Goal: Task Accomplishment & Management: Complete application form

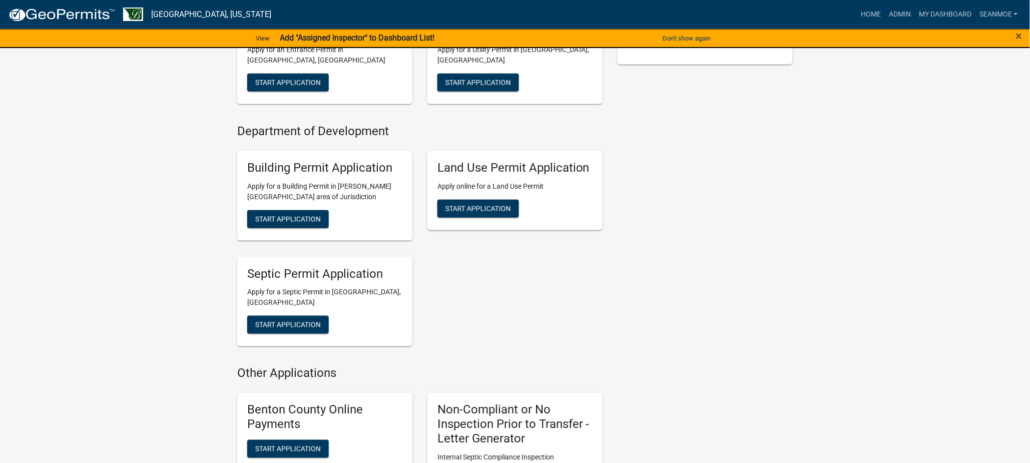
scroll to position [278, 0]
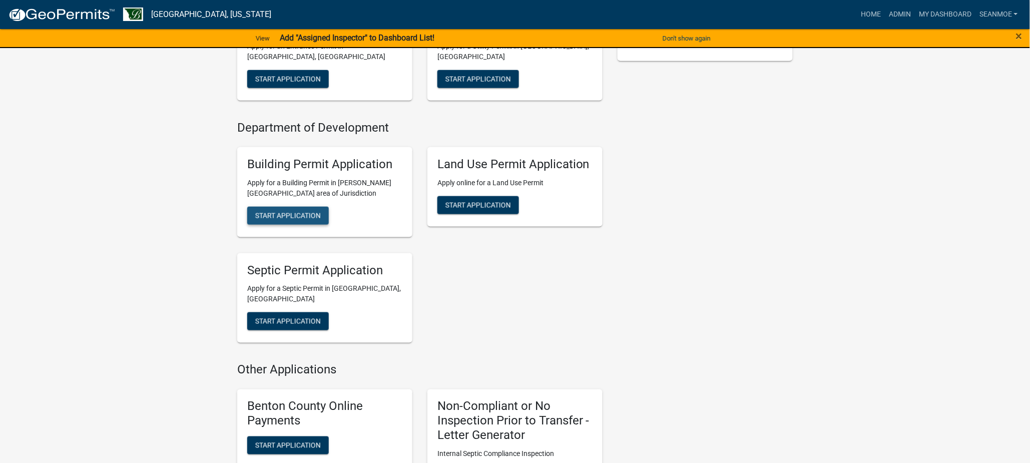
click at [312, 218] on span "Start Application" at bounding box center [288, 215] width 66 height 8
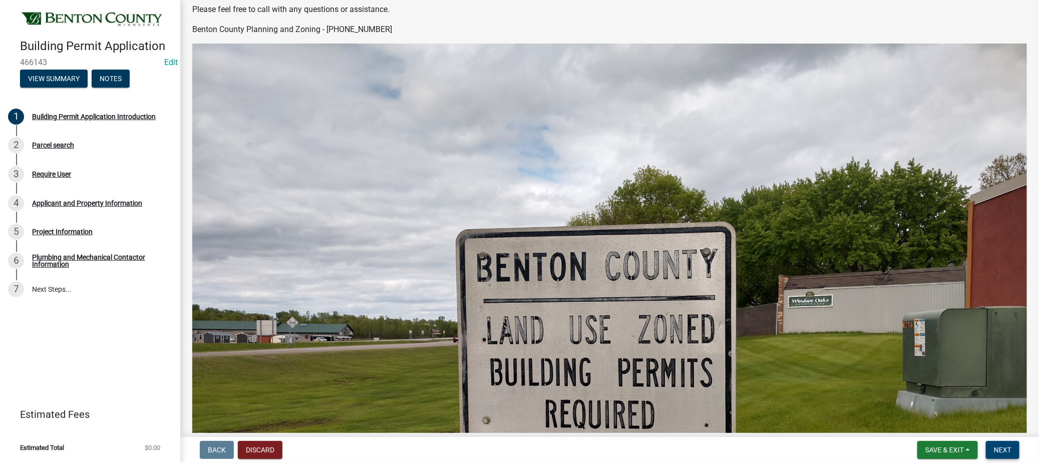
scroll to position [278, 0]
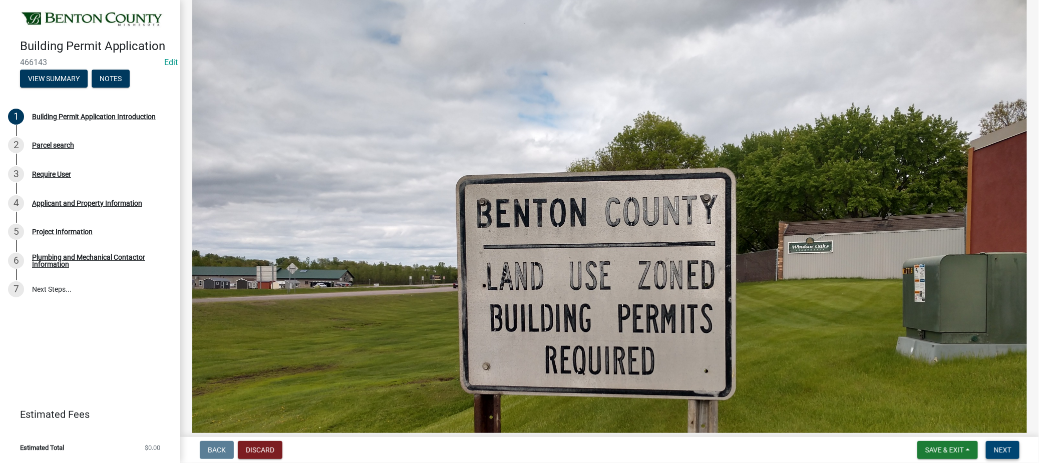
click at [1008, 448] on span "Next" at bounding box center [1003, 450] width 18 height 8
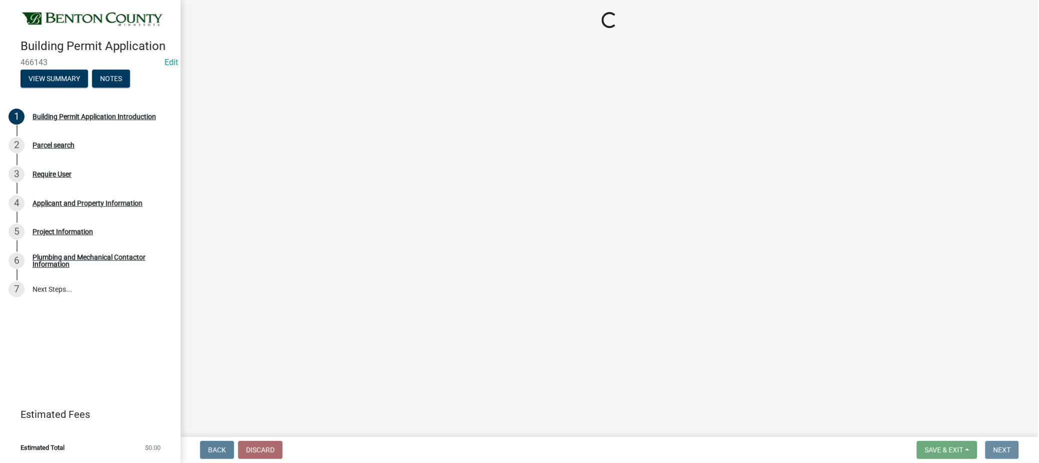
scroll to position [0, 0]
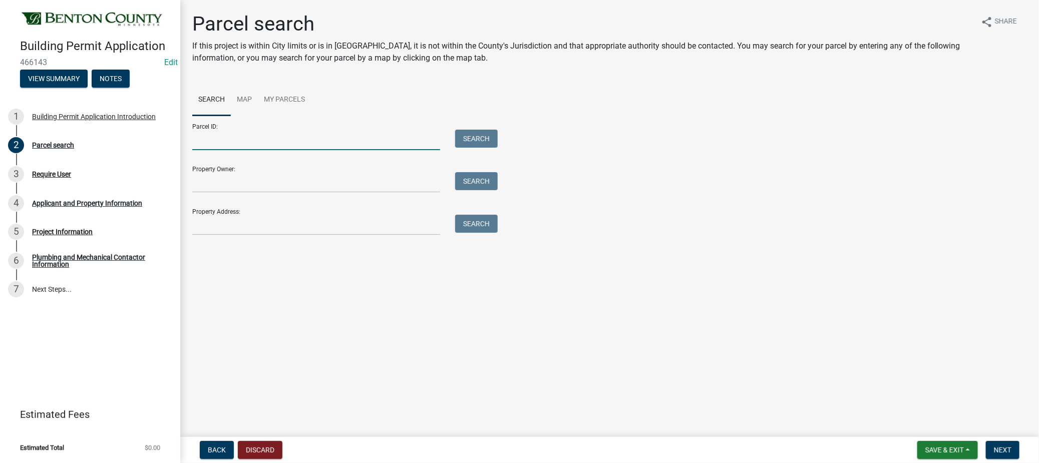
click at [211, 137] on input "Parcel ID:" at bounding box center [316, 140] width 248 height 21
paste input "080022103"
type input "080022103"
click at [480, 137] on button "Search" at bounding box center [476, 139] width 43 height 18
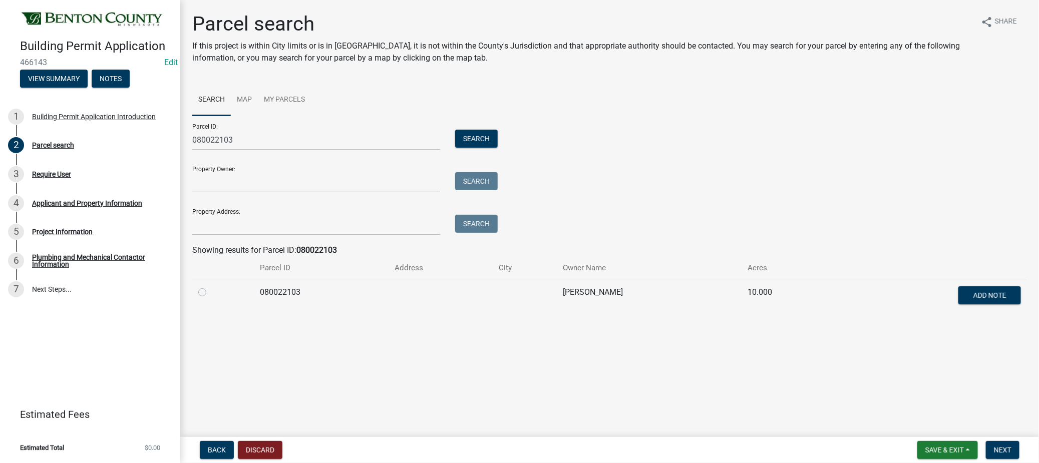
click at [210, 286] on label at bounding box center [210, 286] width 0 height 0
click at [210, 291] on input "radio" at bounding box center [213, 289] width 7 height 7
radio input "true"
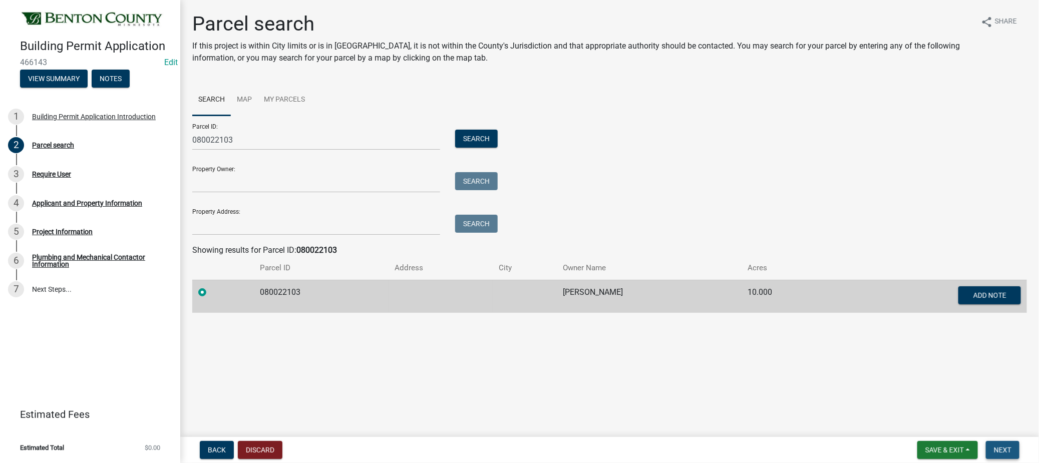
click at [1012, 445] on button "Next" at bounding box center [1003, 450] width 34 height 18
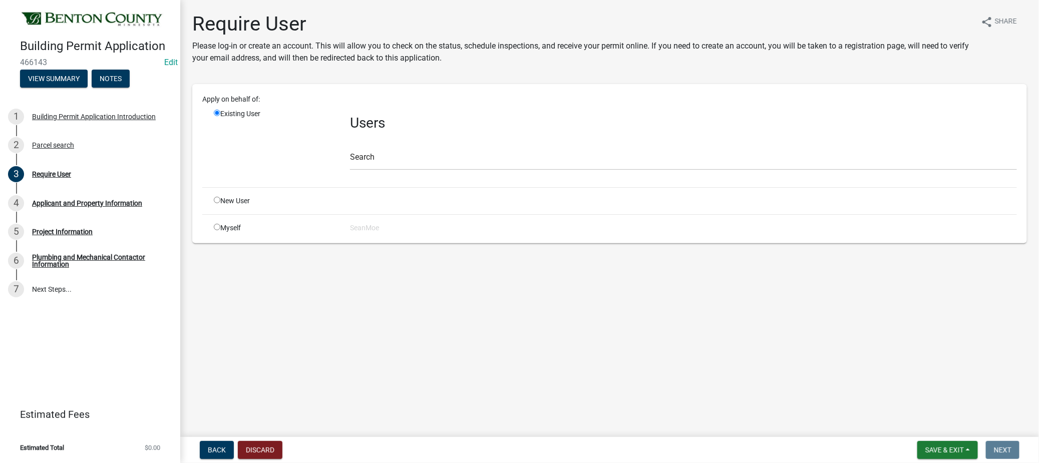
click at [216, 227] on input "radio" at bounding box center [217, 227] width 7 height 7
radio input "true"
radio input "false"
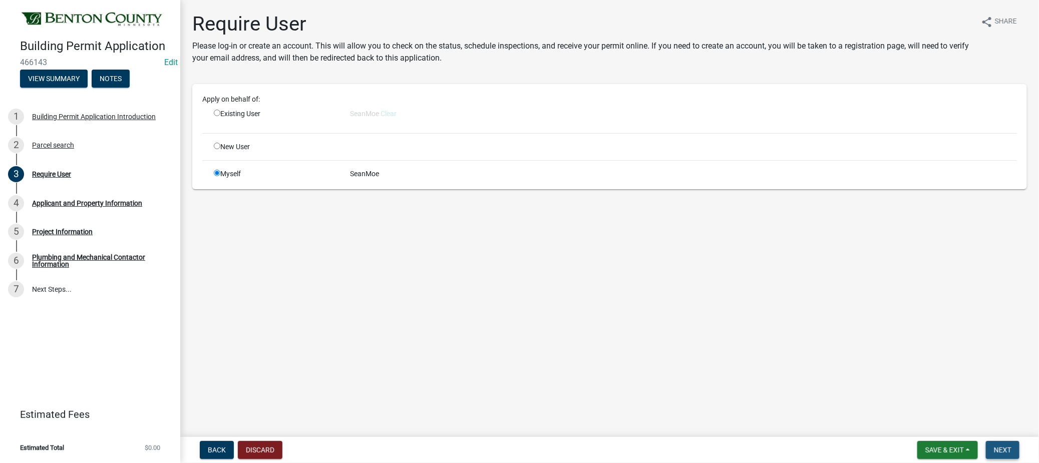
click at [1003, 446] on span "Next" at bounding box center [1003, 450] width 18 height 8
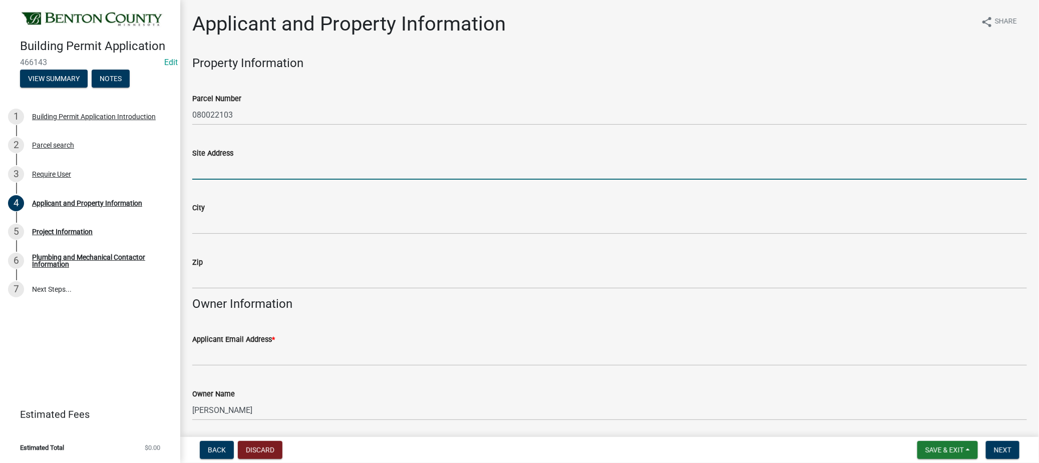
click at [219, 166] on input "Site Address" at bounding box center [609, 169] width 835 height 21
drag, startPoint x: 219, startPoint y: 166, endPoint x: 207, endPoint y: 166, distance: 12.0
click at [207, 166] on input "Site Address" at bounding box center [609, 169] width 835 height 21
drag, startPoint x: 202, startPoint y: 158, endPoint x: 204, endPoint y: 163, distance: 5.4
paste input "080022103"
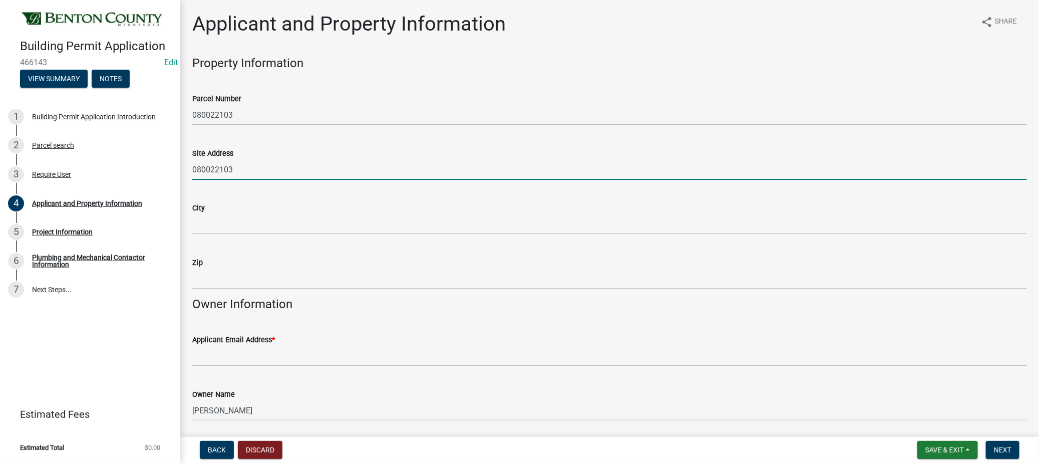
type input "080022103"
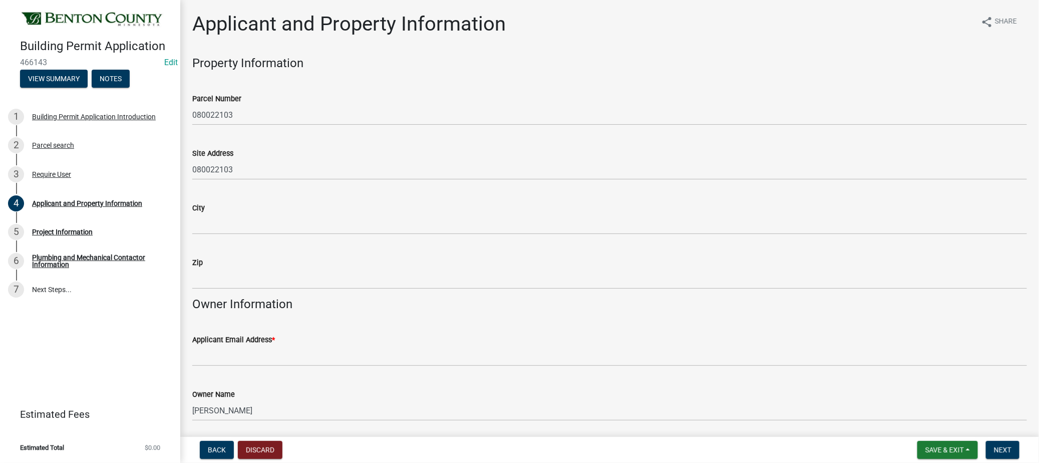
drag, startPoint x: 206, startPoint y: 208, endPoint x: 206, endPoint y: 217, distance: 9.0
click at [206, 208] on div "City" at bounding box center [609, 208] width 835 height 12
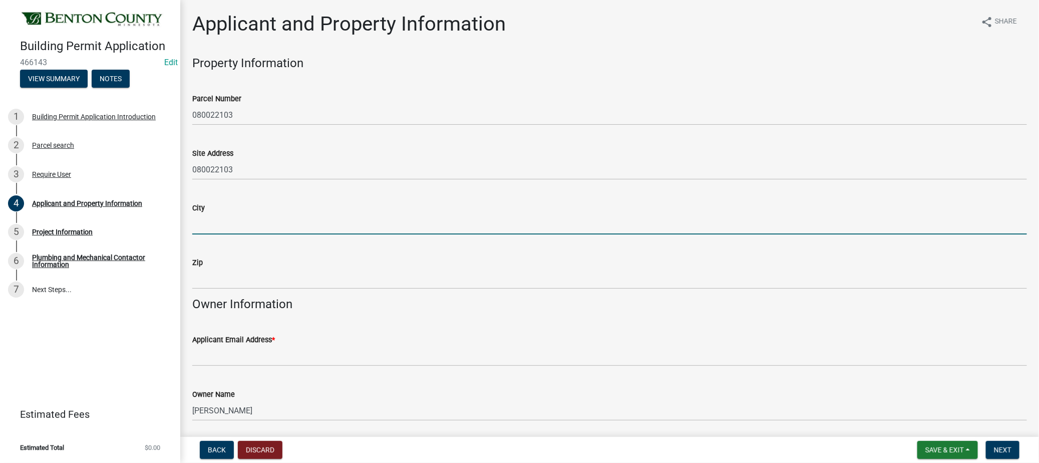
click at [206, 218] on input "City" at bounding box center [609, 224] width 835 height 21
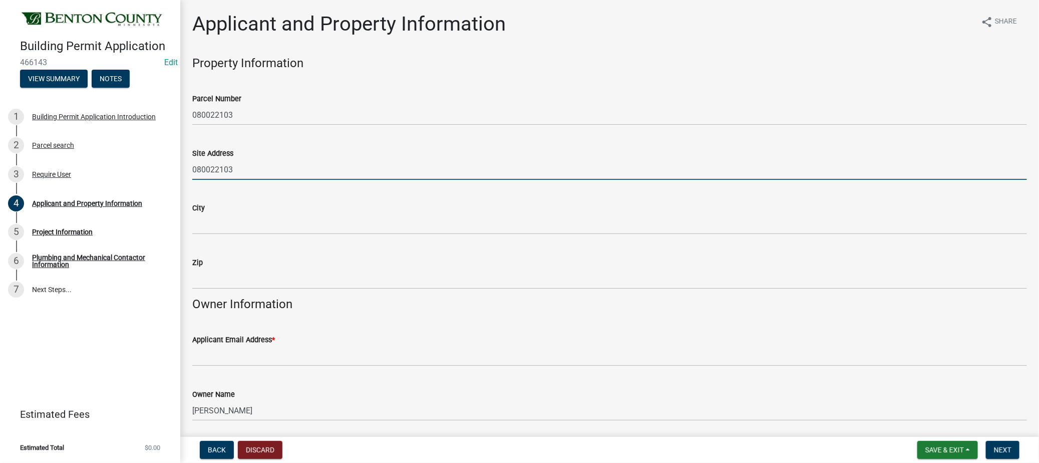
drag, startPoint x: 254, startPoint y: 173, endPoint x: 187, endPoint y: 158, distance: 68.2
click at [187, 158] on div "Site Address 080022103" at bounding box center [610, 156] width 850 height 47
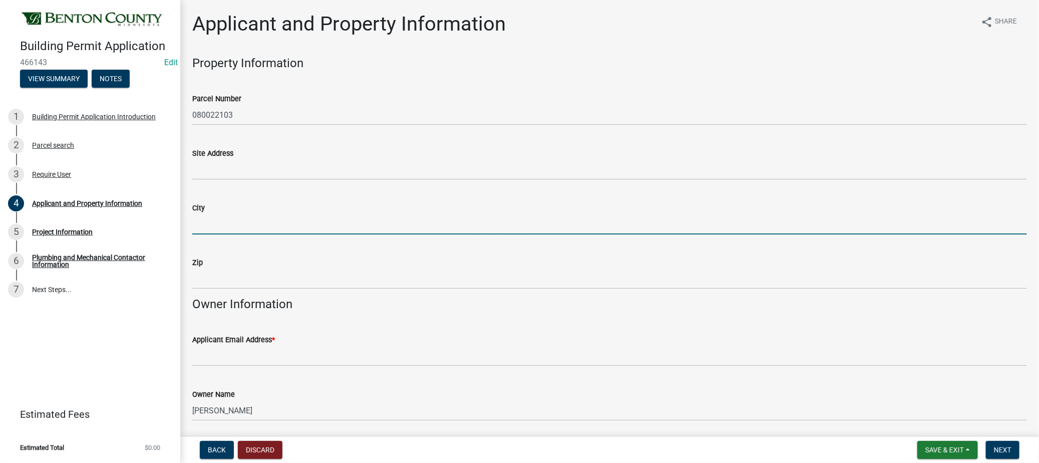
click at [216, 226] on input "City" at bounding box center [609, 224] width 835 height 21
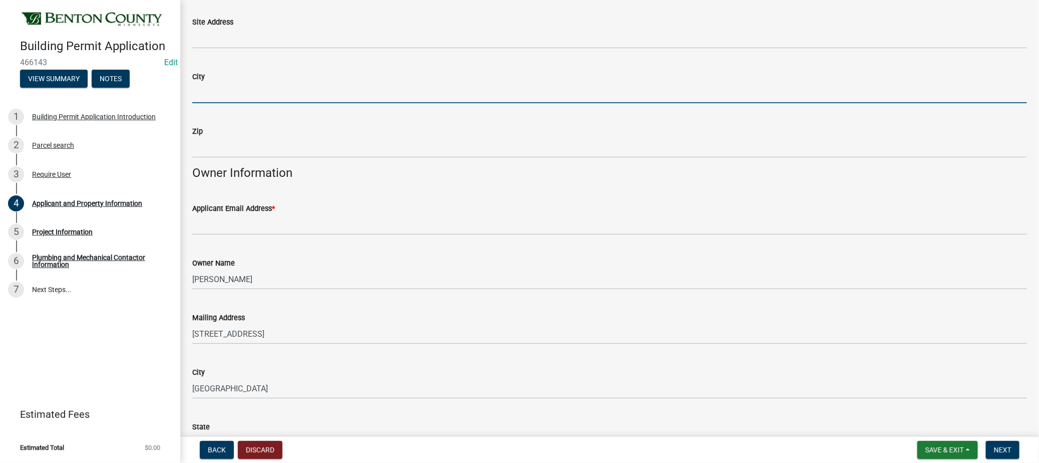
scroll to position [167, 0]
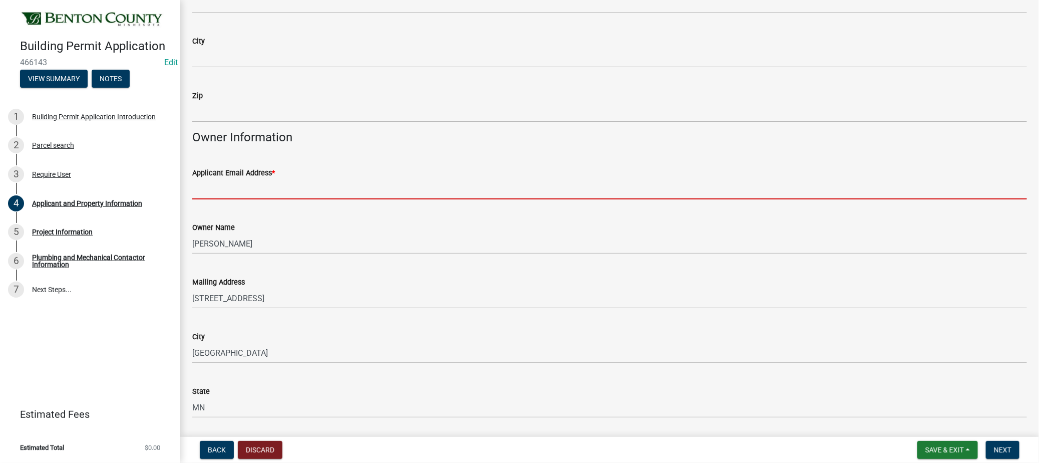
click at [225, 184] on input "Applicant Email Address *" at bounding box center [609, 189] width 835 height 21
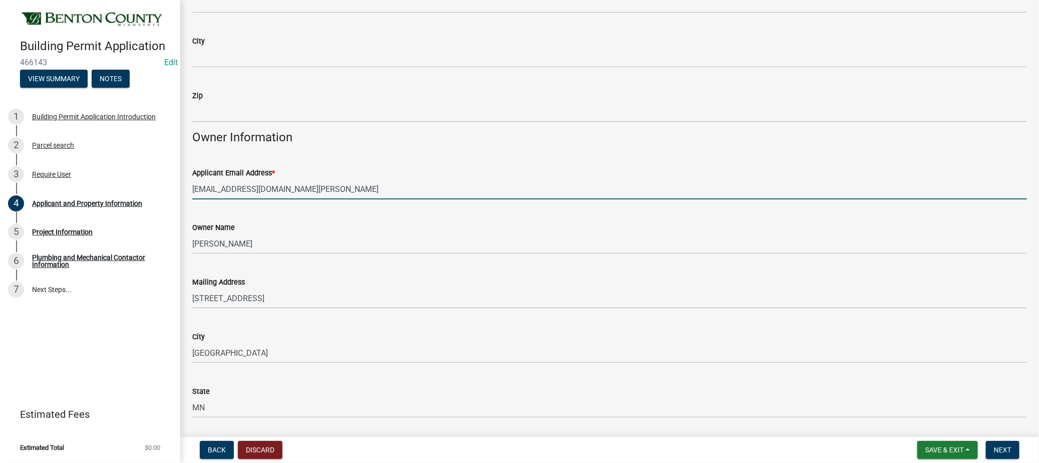
type input "[EMAIL_ADDRESS][DOMAIN_NAME][PERSON_NAME]"
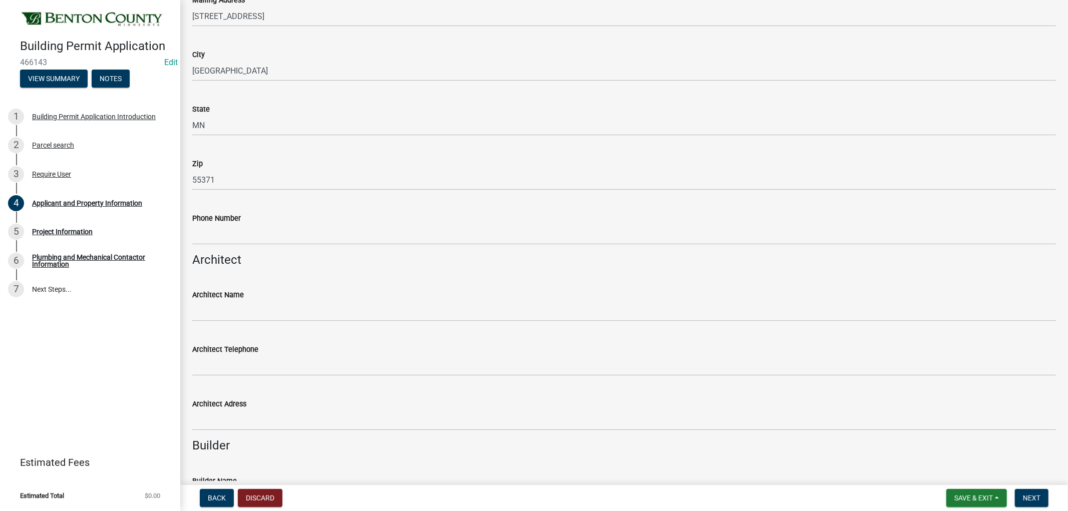
scroll to position [445, 0]
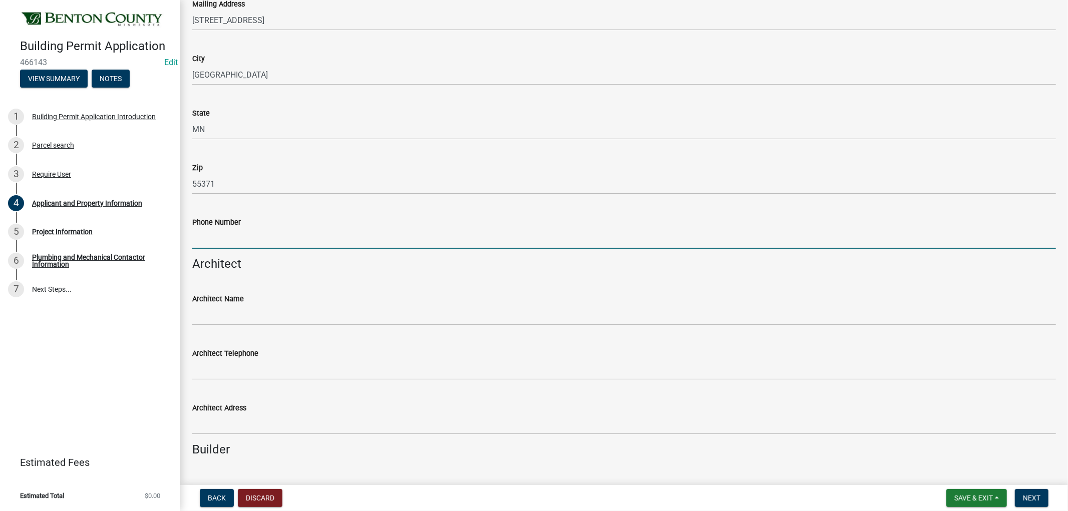
click at [284, 237] on input "Phone Number" at bounding box center [624, 238] width 864 height 21
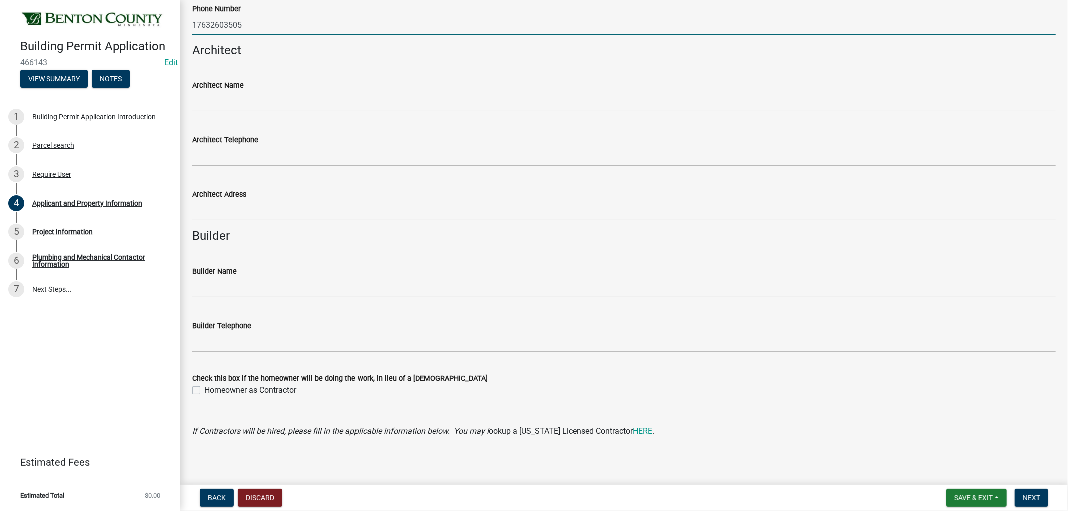
scroll to position [779, 0]
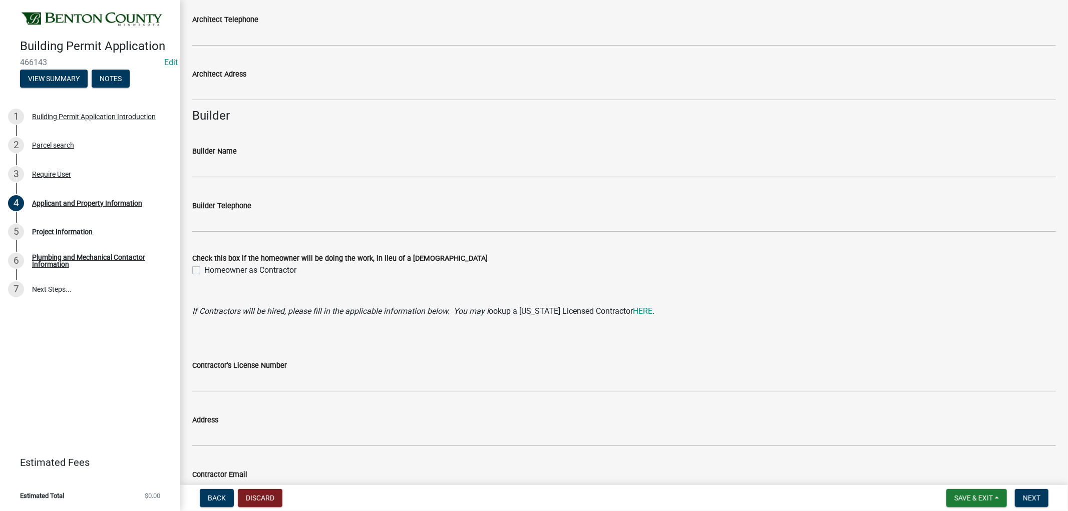
type input "17632603505"
click at [204, 269] on label "Homeowner as Contractor" at bounding box center [250, 270] width 92 height 12
click at [204, 269] on input "Homeowner as Contractor" at bounding box center [207, 267] width 7 height 7
checkbox input "true"
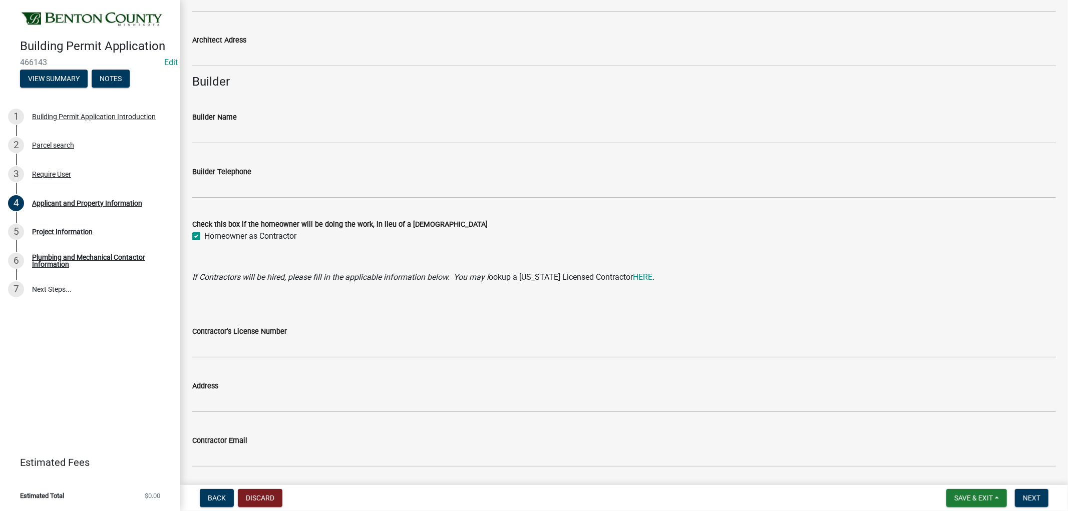
scroll to position [845, 0]
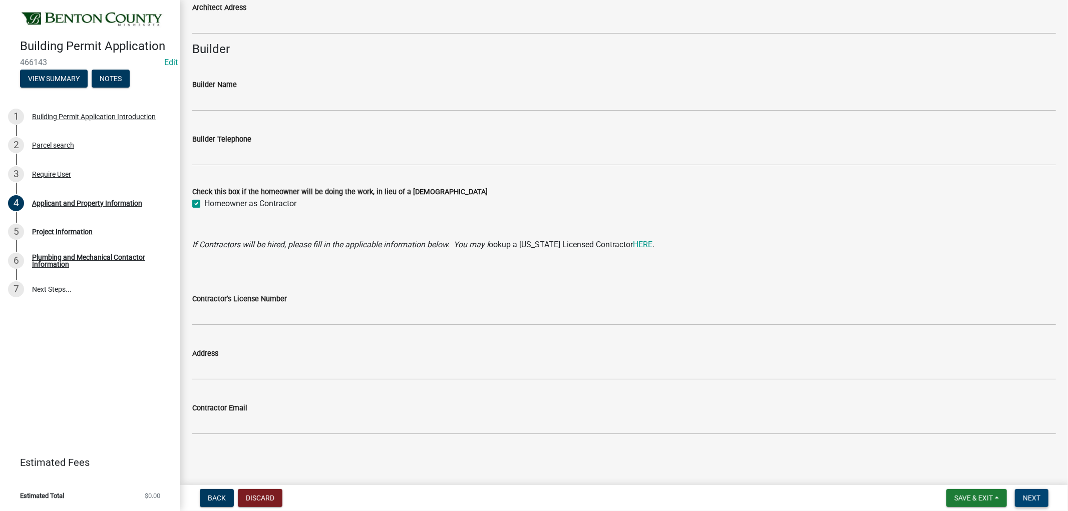
click at [1030, 467] on button "Next" at bounding box center [1032, 498] width 34 height 18
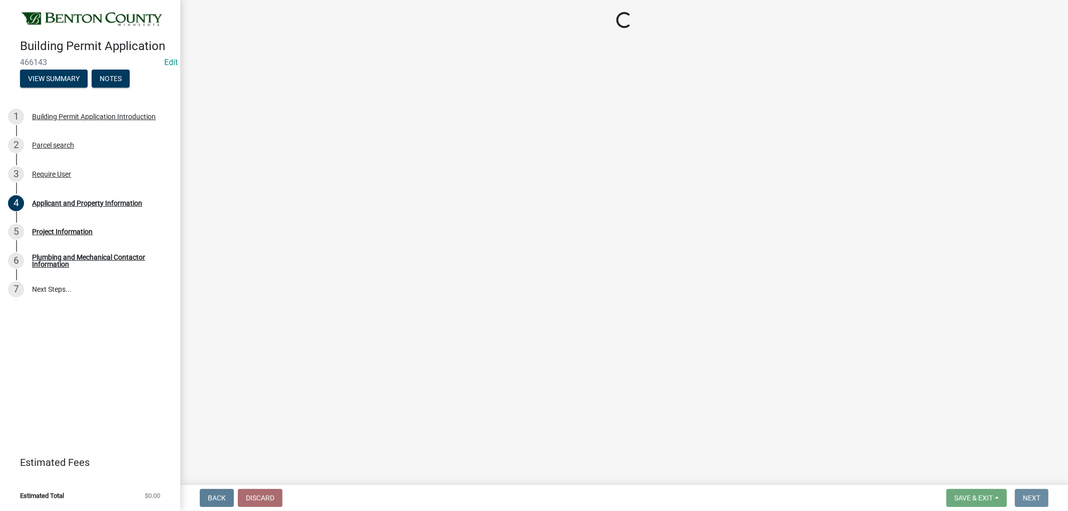
scroll to position [0, 0]
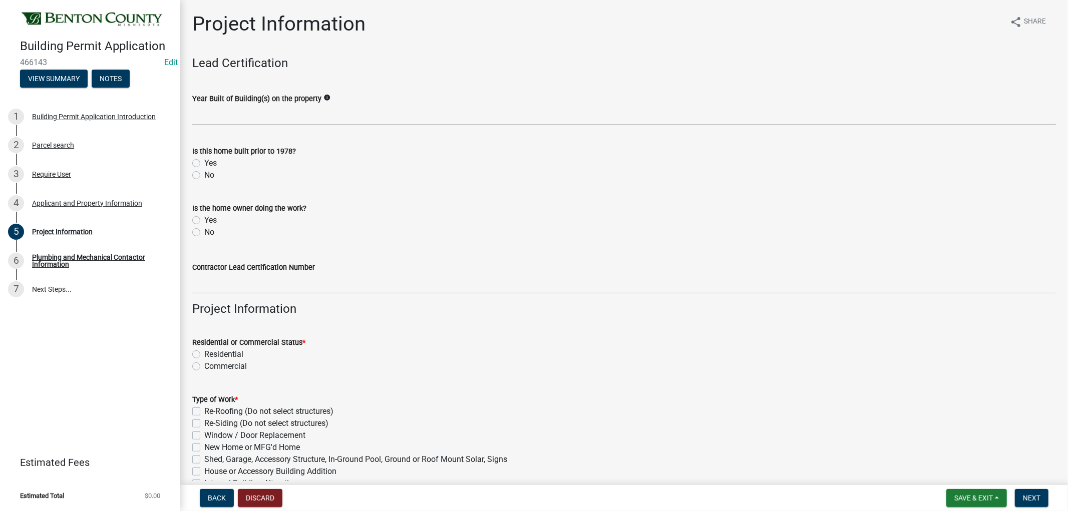
click at [204, 176] on label "No" at bounding box center [209, 175] width 10 height 12
click at [204, 176] on input "No" at bounding box center [207, 172] width 7 height 7
radio input "true"
click at [204, 222] on label "Yes" at bounding box center [210, 220] width 13 height 12
click at [204, 221] on input "Yes" at bounding box center [207, 217] width 7 height 7
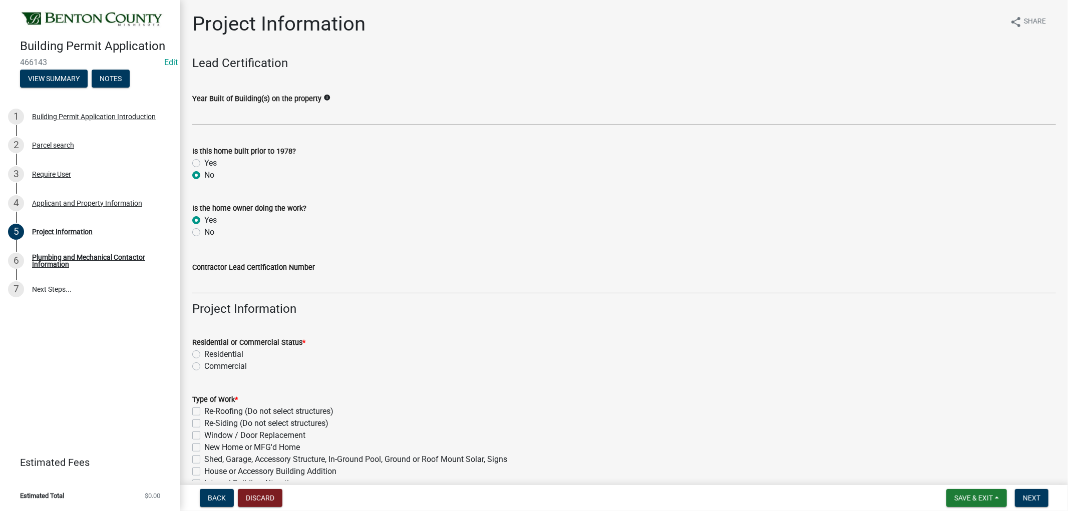
radio input "true"
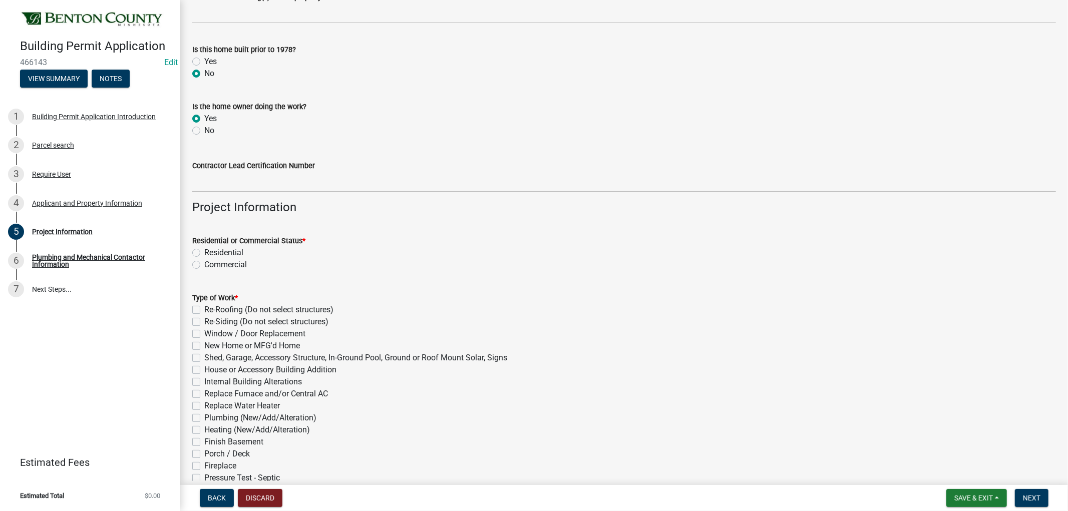
scroll to position [111, 0]
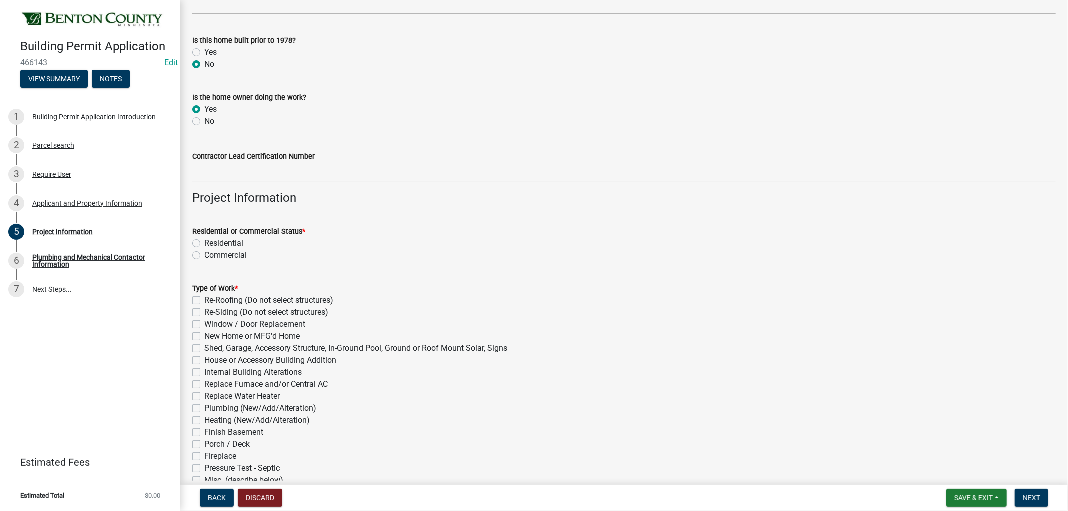
click at [202, 243] on div "Residential" at bounding box center [624, 243] width 864 height 12
click at [204, 243] on label "Residential" at bounding box center [223, 243] width 39 height 12
click at [204, 243] on input "Residential" at bounding box center [207, 240] width 7 height 7
radio input "true"
click at [204, 335] on label "New Home or MFG'd Home" at bounding box center [252, 336] width 96 height 12
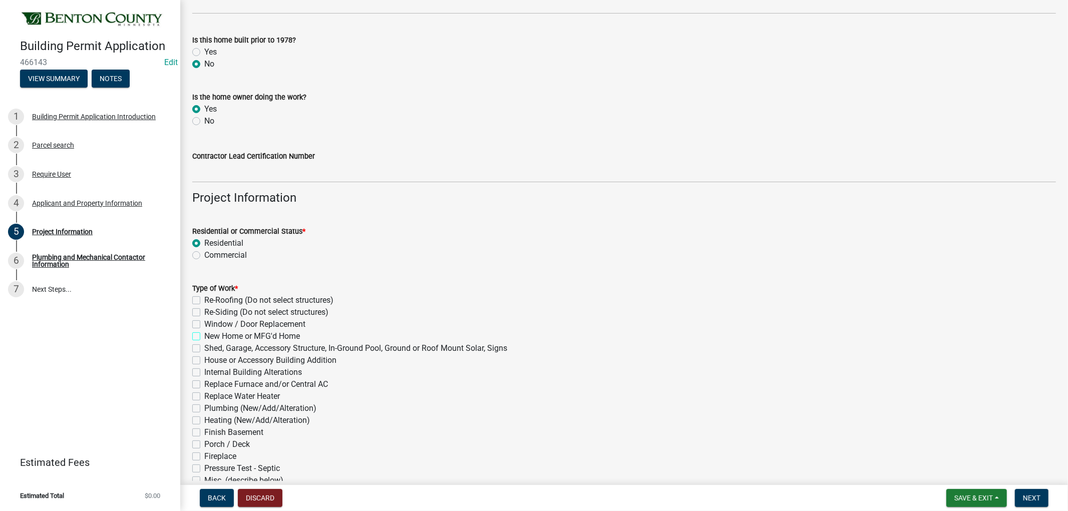
click at [204, 335] on input "New Home or MFG'd Home" at bounding box center [207, 333] width 7 height 7
checkbox input "true"
checkbox input "false"
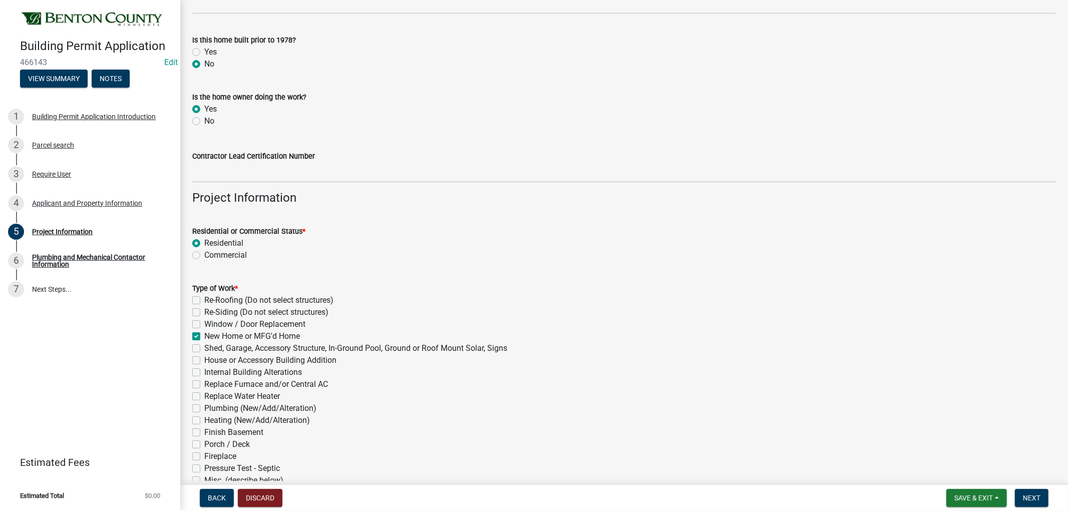
checkbox input "true"
checkbox input "false"
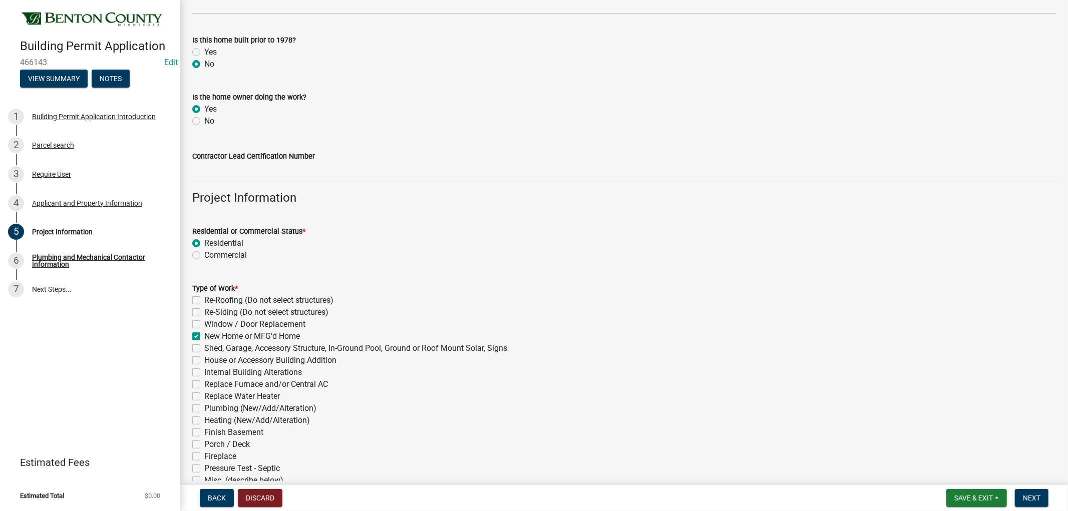
checkbox input "false"
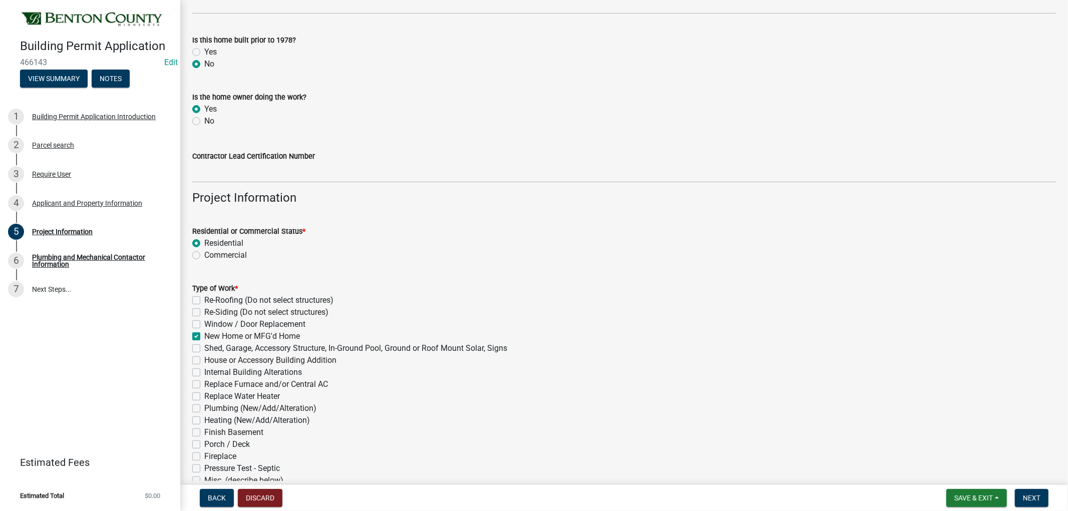
checkbox input "false"
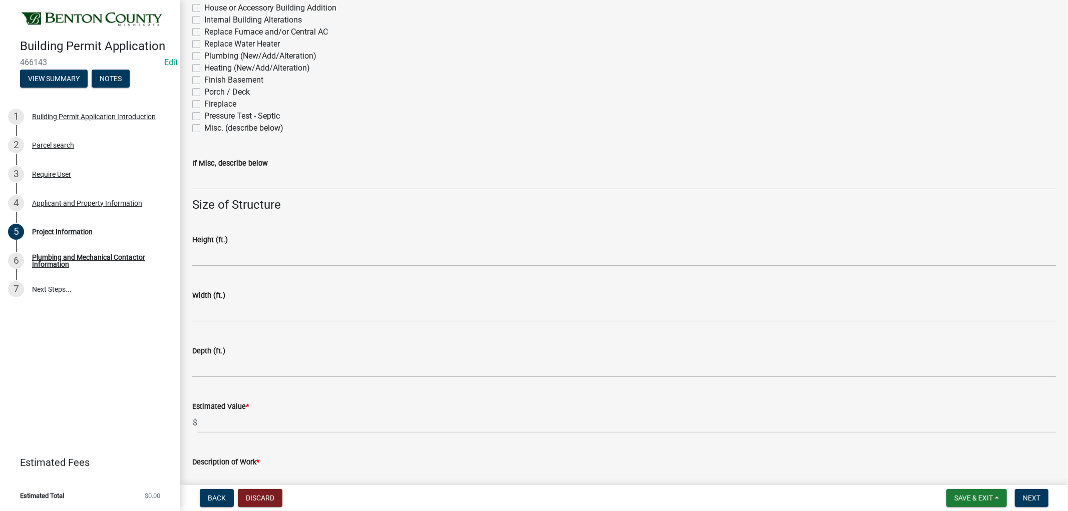
scroll to position [501, 0]
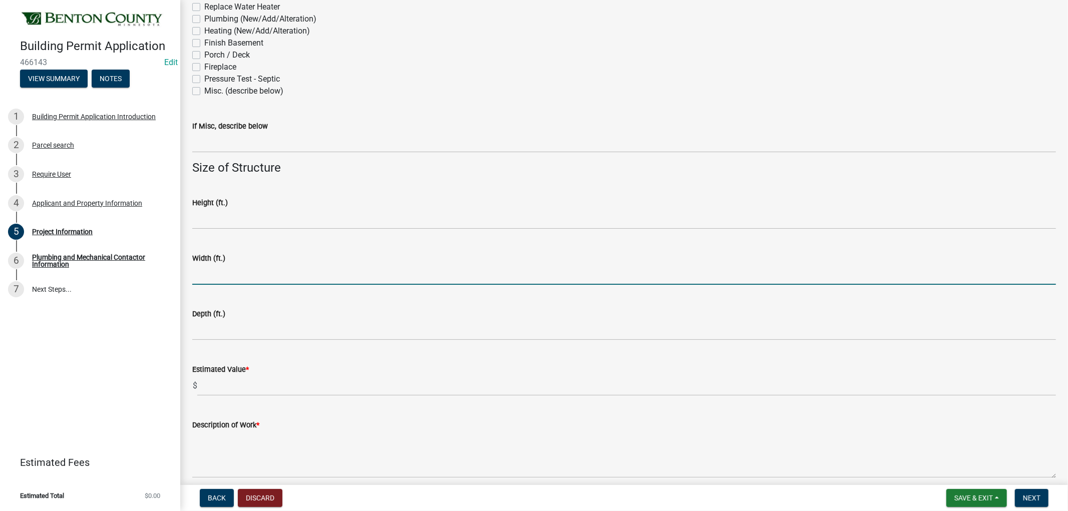
click at [221, 275] on input "text" at bounding box center [624, 274] width 864 height 21
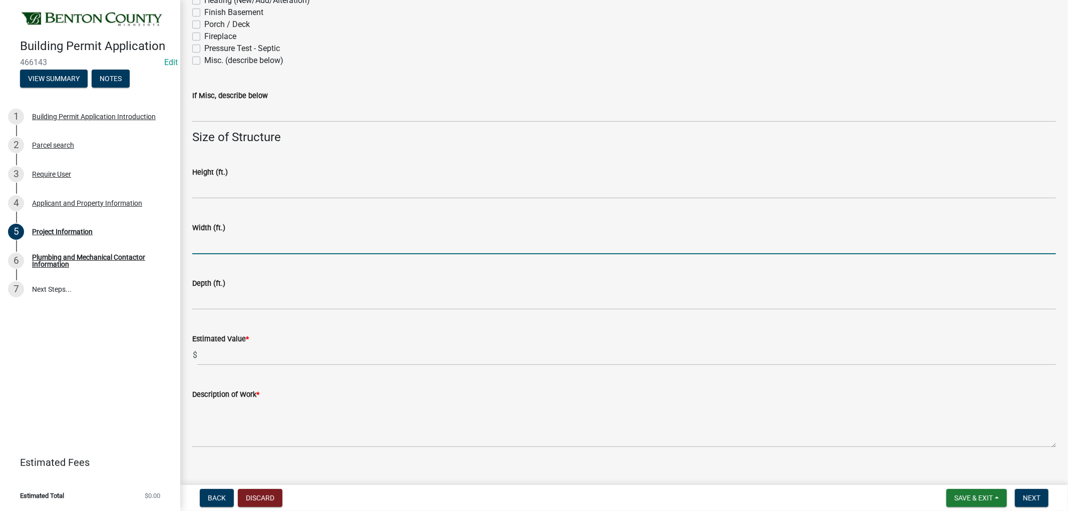
scroll to position [544, 0]
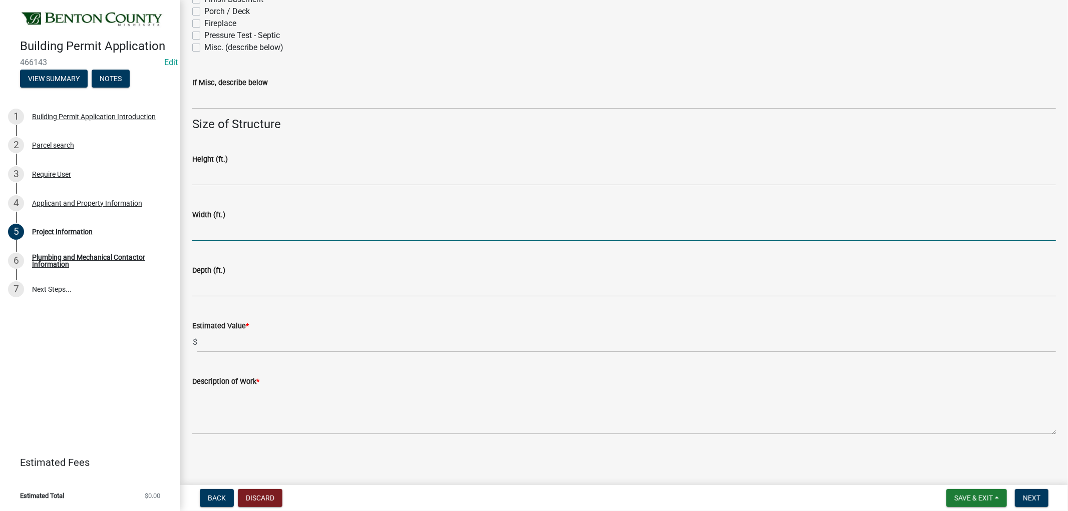
drag, startPoint x: 209, startPoint y: 227, endPoint x: 201, endPoint y: 223, distance: 9.4
click at [209, 226] on input "text" at bounding box center [624, 231] width 864 height 21
type input "20"
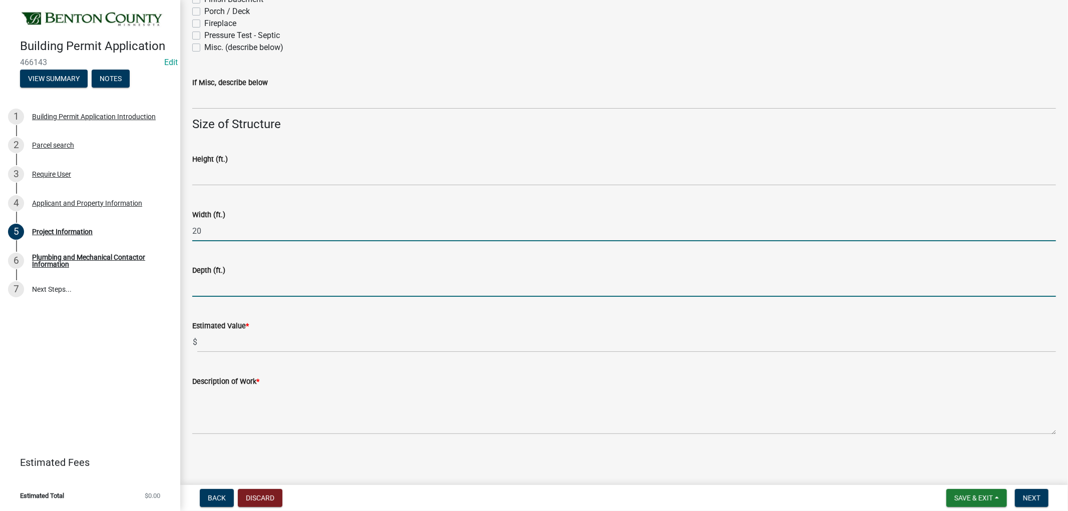
click at [211, 284] on input "text" at bounding box center [624, 286] width 864 height 21
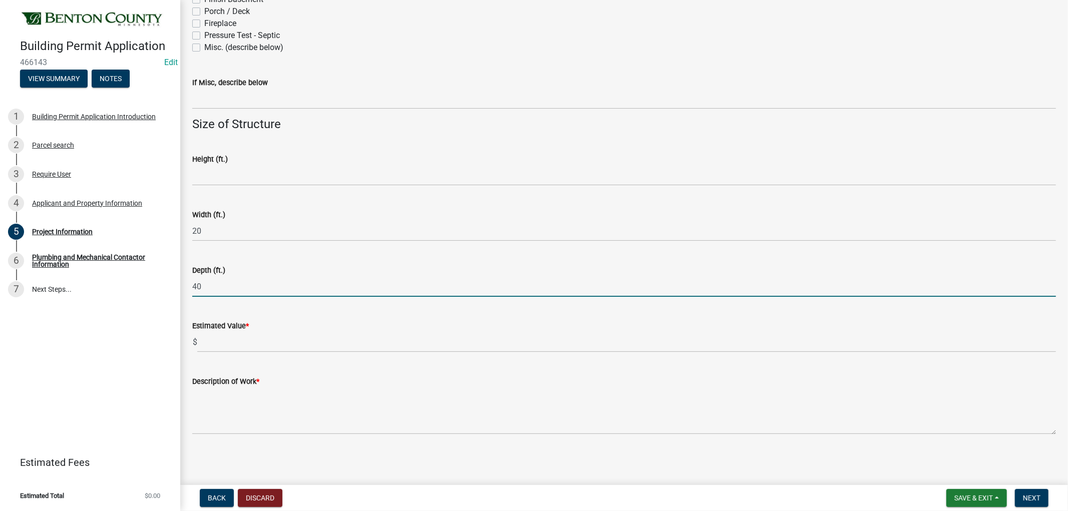
type input "40"
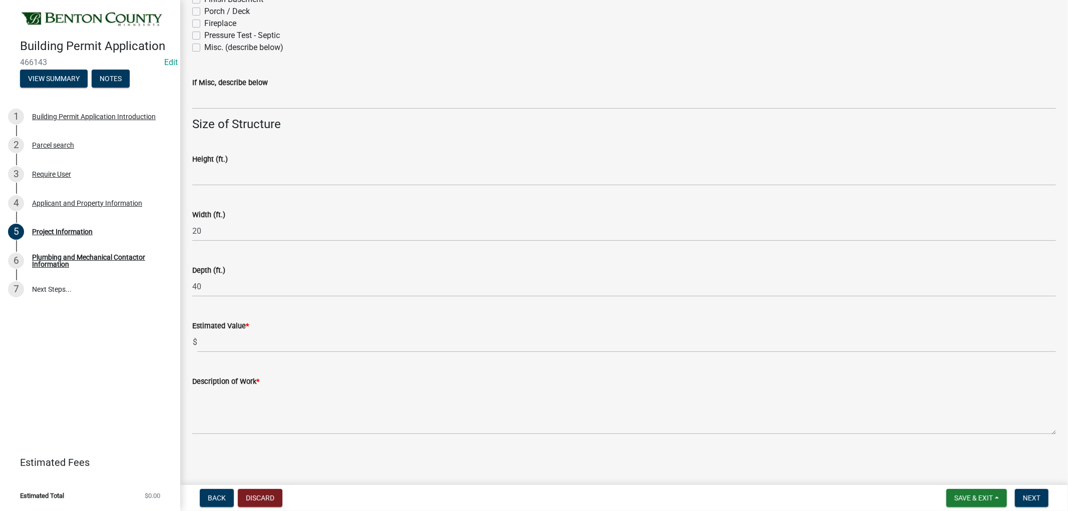
click at [236, 259] on div "Depth (ft.) 40" at bounding box center [624, 273] width 864 height 47
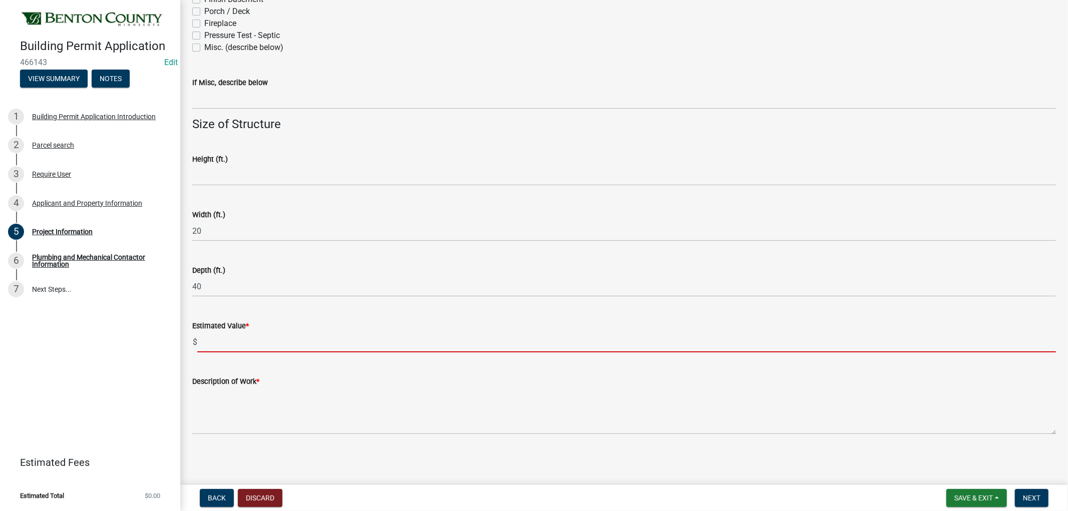
click at [215, 339] on input "text" at bounding box center [626, 342] width 859 height 21
click at [203, 344] on input "text" at bounding box center [626, 342] width 859 height 21
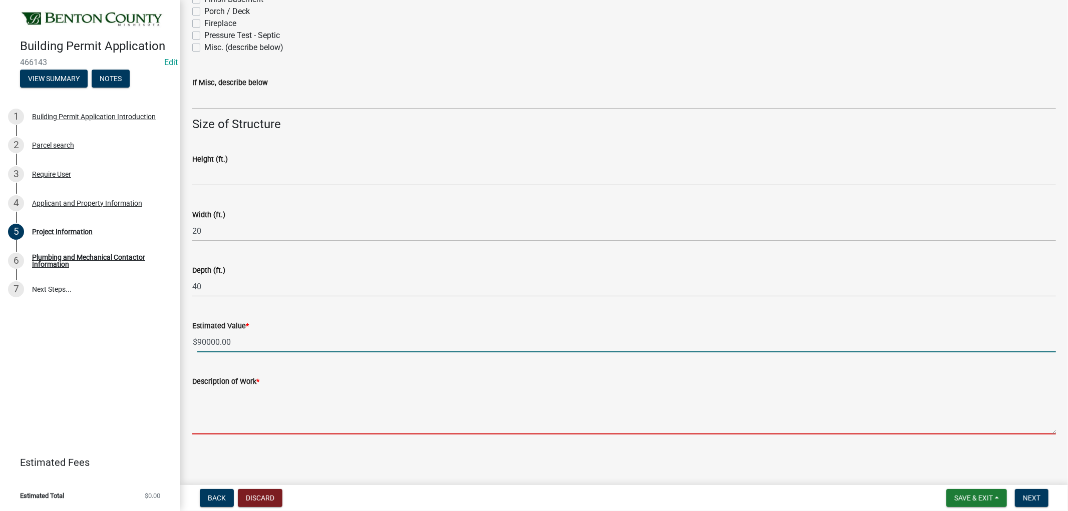
type input "90000"
click at [243, 423] on textarea "Description of Work *" at bounding box center [624, 411] width 864 height 47
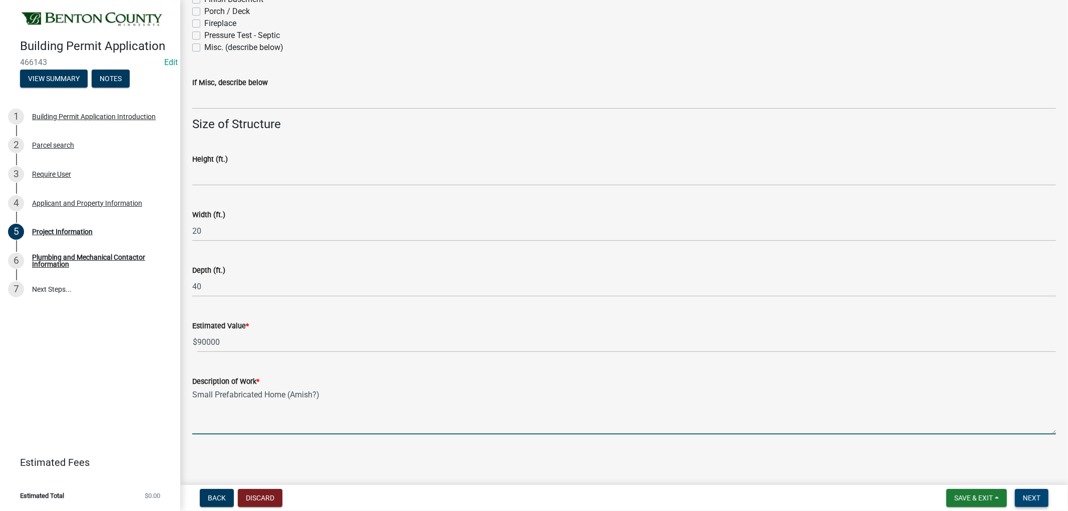
type textarea "Small Prefabricated Home (Amish?)"
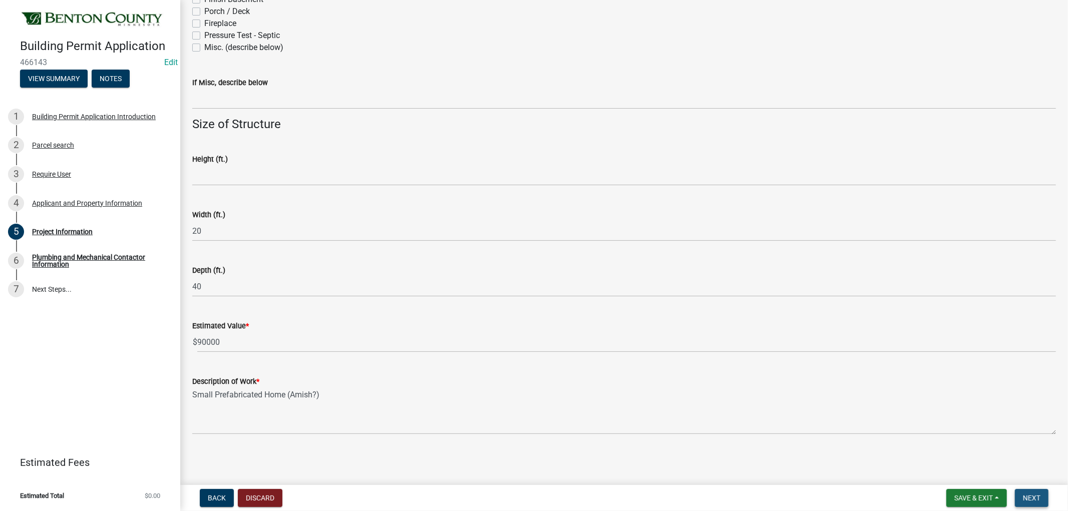
click at [1030, 467] on span "Next" at bounding box center [1032, 498] width 18 height 8
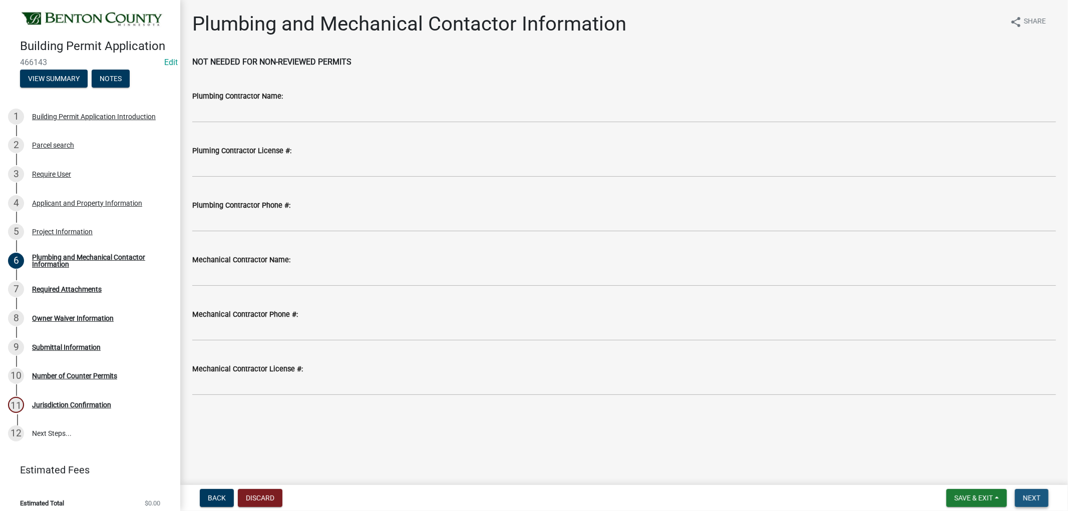
click at [1030, 467] on span "Next" at bounding box center [1032, 498] width 18 height 8
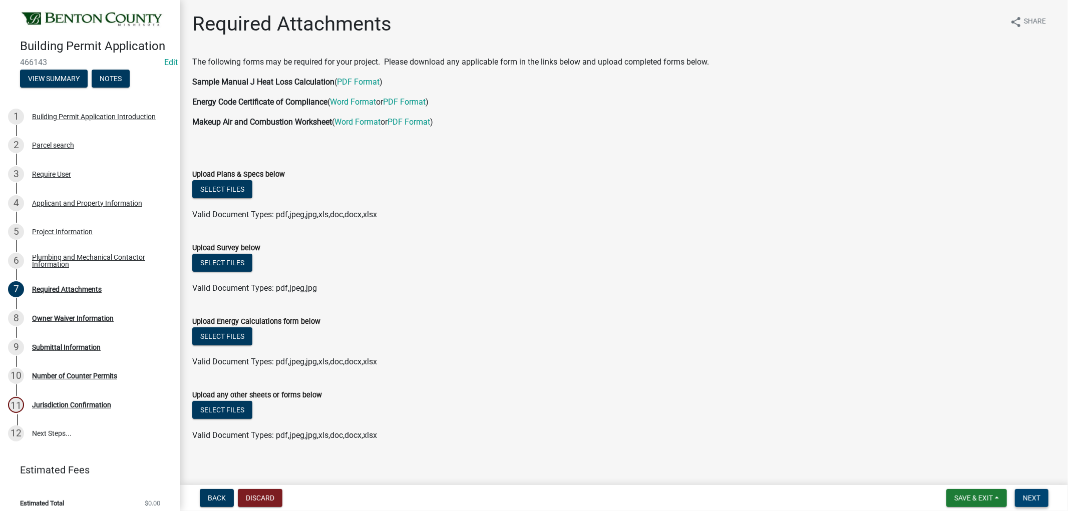
click at [1030, 467] on span "Next" at bounding box center [1032, 498] width 18 height 8
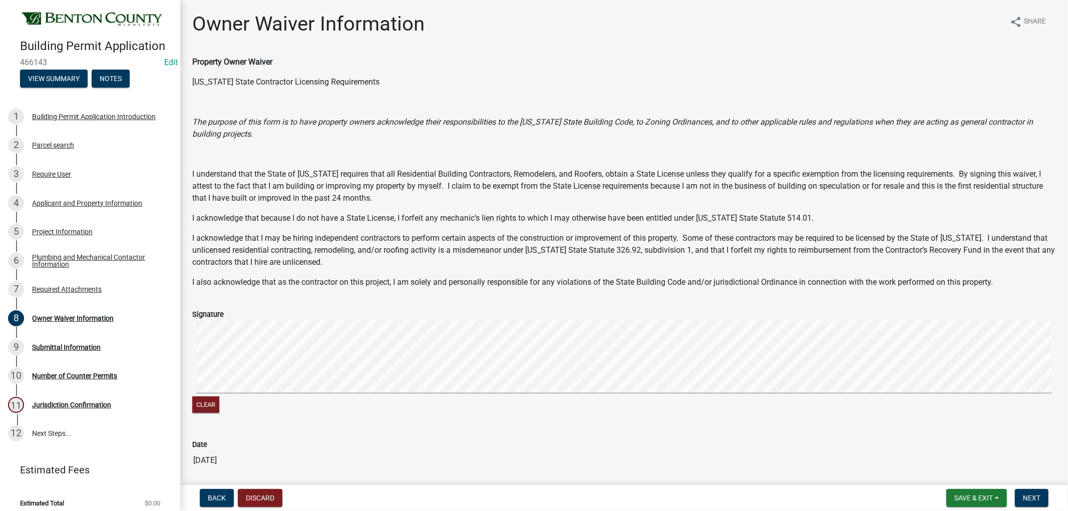
scroll to position [36, 0]
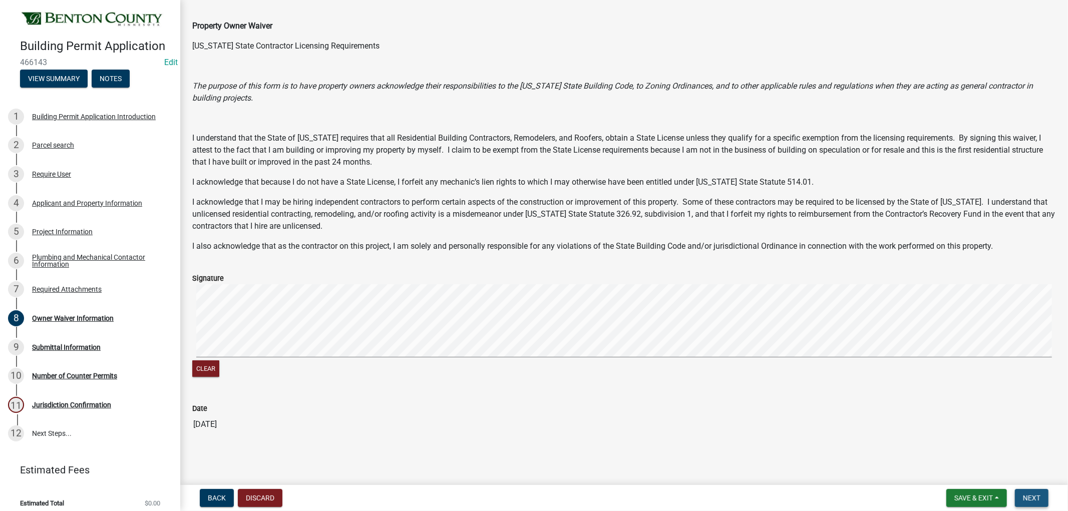
click at [1030, 467] on button "Next" at bounding box center [1032, 498] width 34 height 18
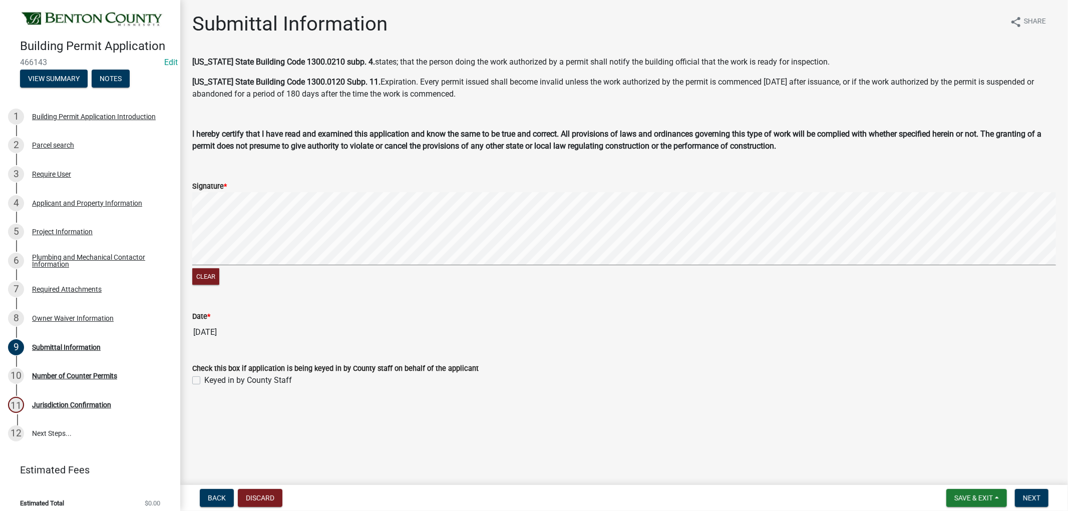
click at [201, 380] on div "Keyed in by County Staff" at bounding box center [624, 381] width 864 height 12
click at [204, 379] on label "Keyed in by County Staff" at bounding box center [248, 381] width 88 height 12
click at [204, 379] on input "Keyed in by County Staff" at bounding box center [207, 378] width 7 height 7
checkbox input "true"
click at [1030, 467] on span "Next" at bounding box center [1032, 498] width 18 height 8
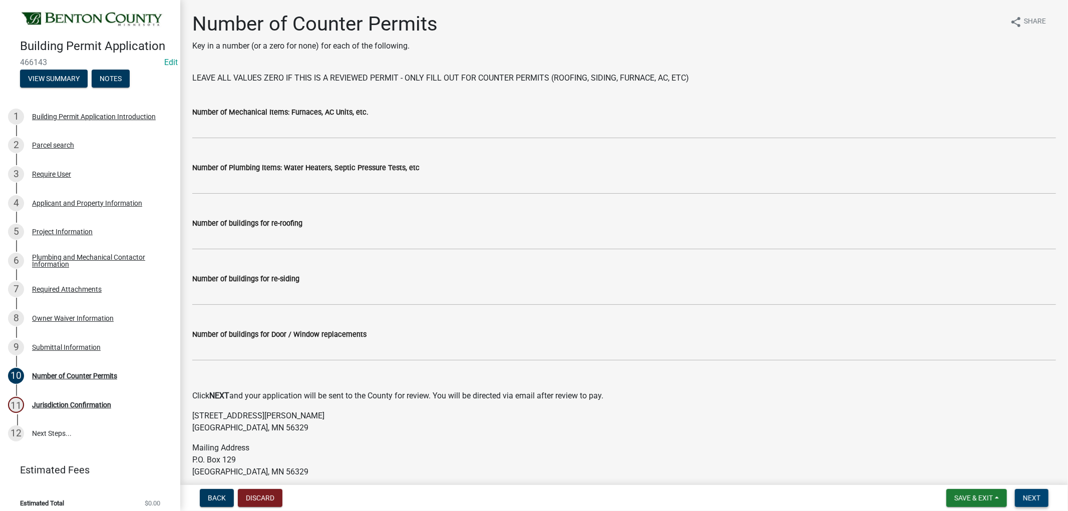
click at [1030, 467] on span "Next" at bounding box center [1032, 498] width 18 height 8
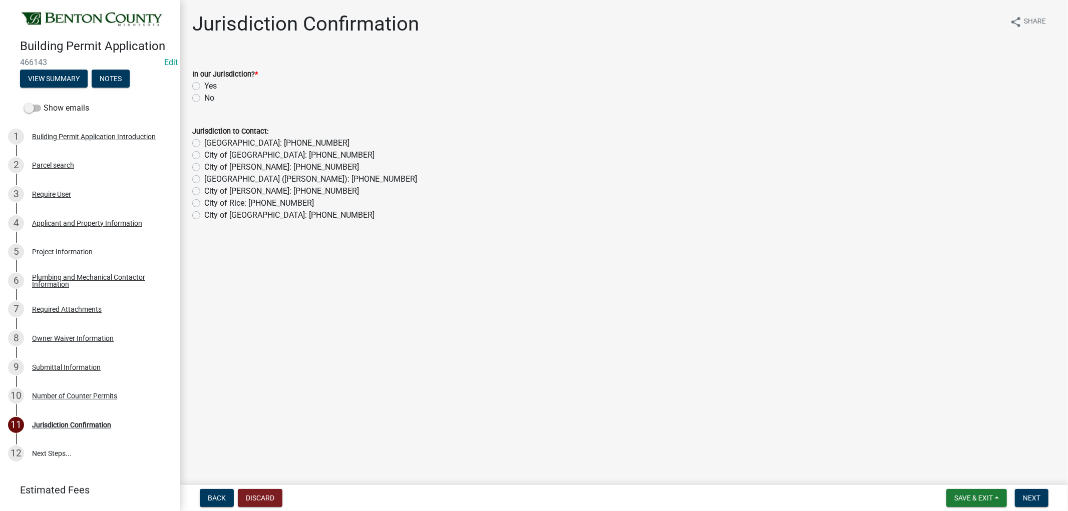
click at [204, 83] on label "Yes" at bounding box center [210, 86] width 13 height 12
click at [204, 83] on input "Yes" at bounding box center [207, 83] width 7 height 7
radio input "true"
click at [1030, 467] on span "Next" at bounding box center [1032, 498] width 18 height 8
